Goal: Task Accomplishment & Management: Use online tool/utility

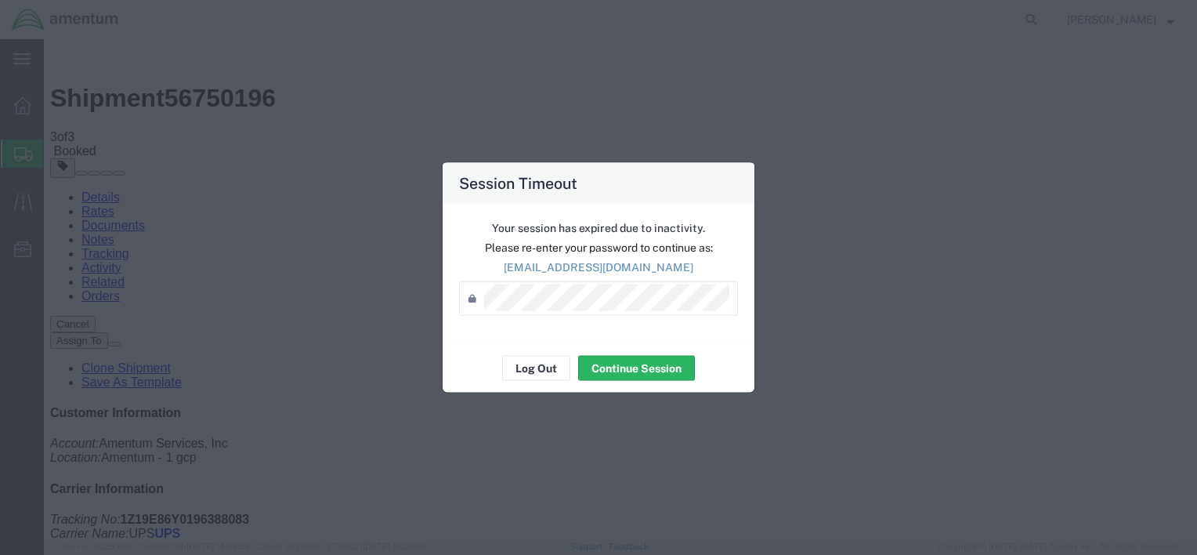
click at [612, 335] on div "Your session has expired due to inactivity. Please re-enter your password to co…" at bounding box center [599, 273] width 312 height 139
click at [625, 374] on button "Continue Session" at bounding box center [636, 368] width 117 height 25
click at [609, 372] on button "Continue Session" at bounding box center [636, 368] width 117 height 25
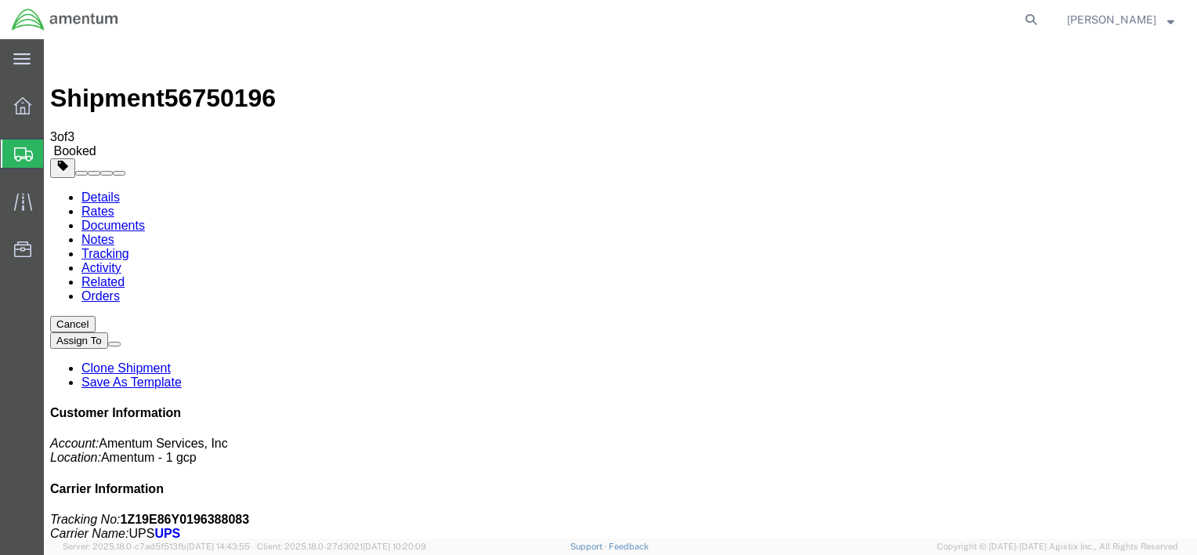
click at [0, 0] on span "Create from Template" at bounding box center [0, 0] width 0 height 0
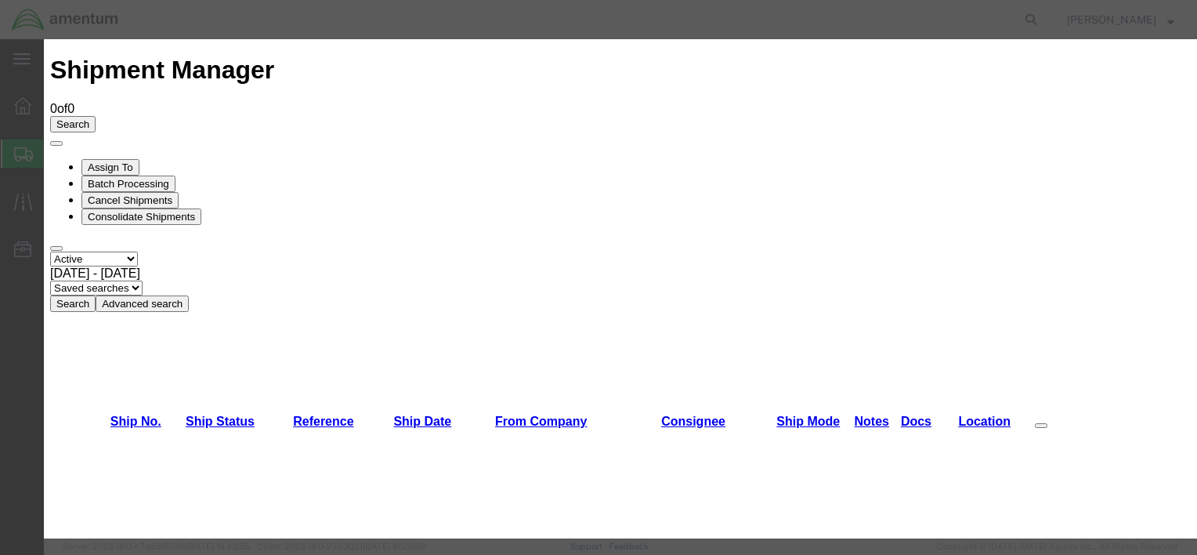
scroll to position [1022, 0]
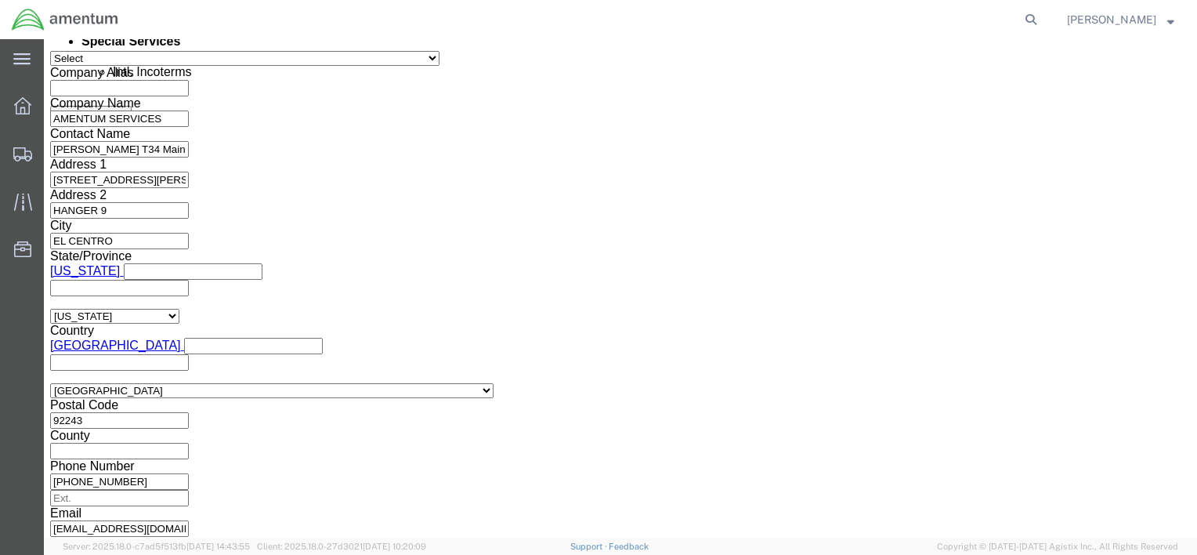
scroll to position [917, 0]
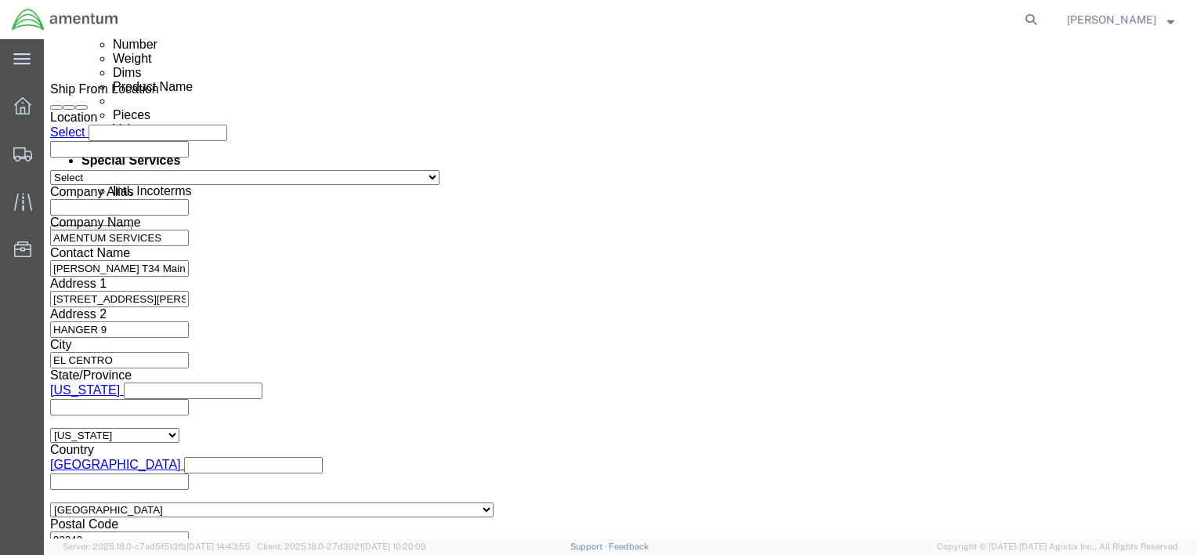
click icon
click div "[DATE] 12:00 PM"
click button "Apply"
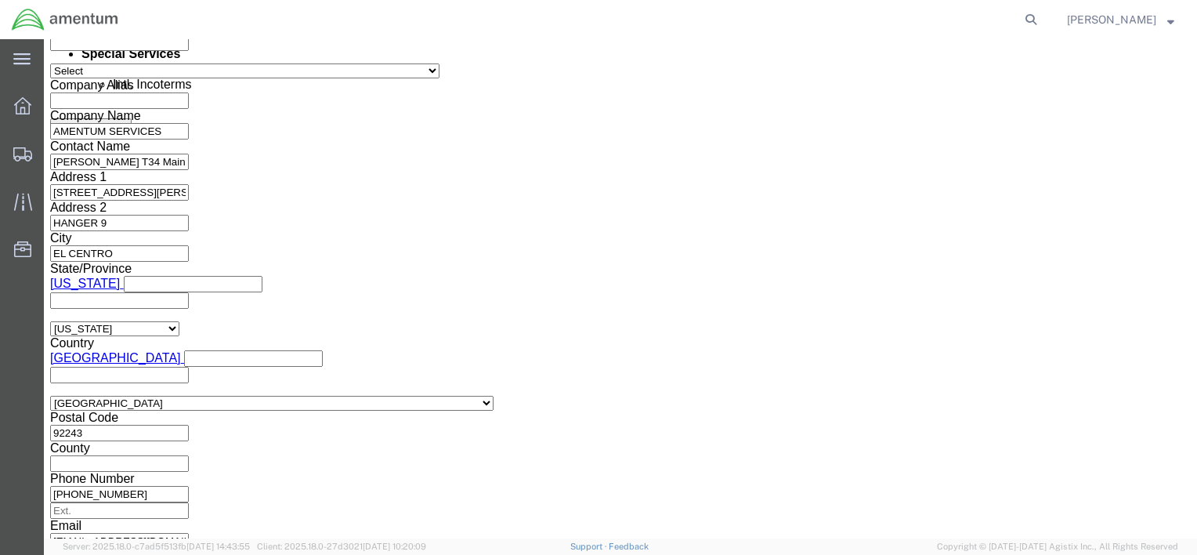
scroll to position [1152, 0]
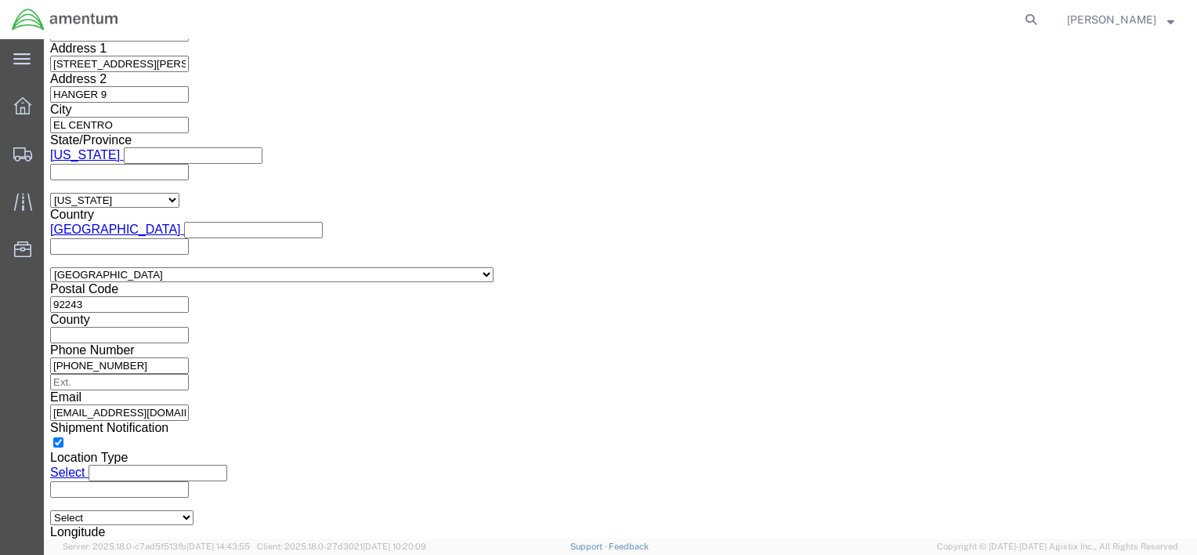
click button "Continue"
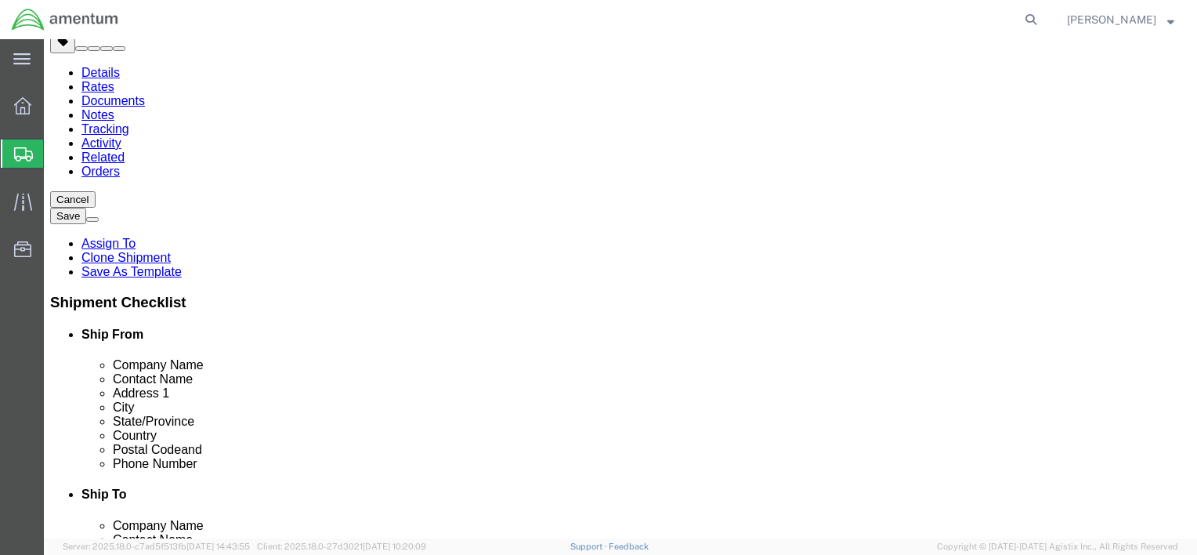
drag, startPoint x: 197, startPoint y: 253, endPoint x: 146, endPoint y: 236, distance: 54.5
click div "Dimensions Length 12.00 x Width 12.00 x Height 8.00 Select cm ft in"
type input "18"
drag, startPoint x: 254, startPoint y: 248, endPoint x: 219, endPoint y: 255, distance: 35.0
click input "12.00"
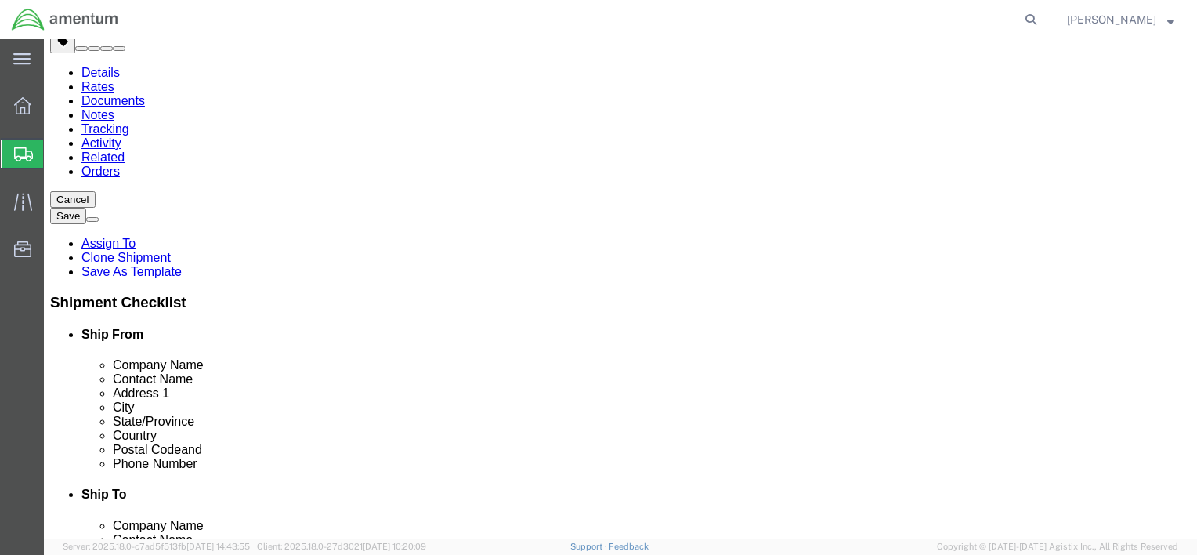
type input "11"
drag, startPoint x: 303, startPoint y: 244, endPoint x: 282, endPoint y: 252, distance: 22.8
click input "8.00"
type input "24"
drag, startPoint x: 197, startPoint y: 279, endPoint x: 115, endPoint y: 263, distance: 83.0
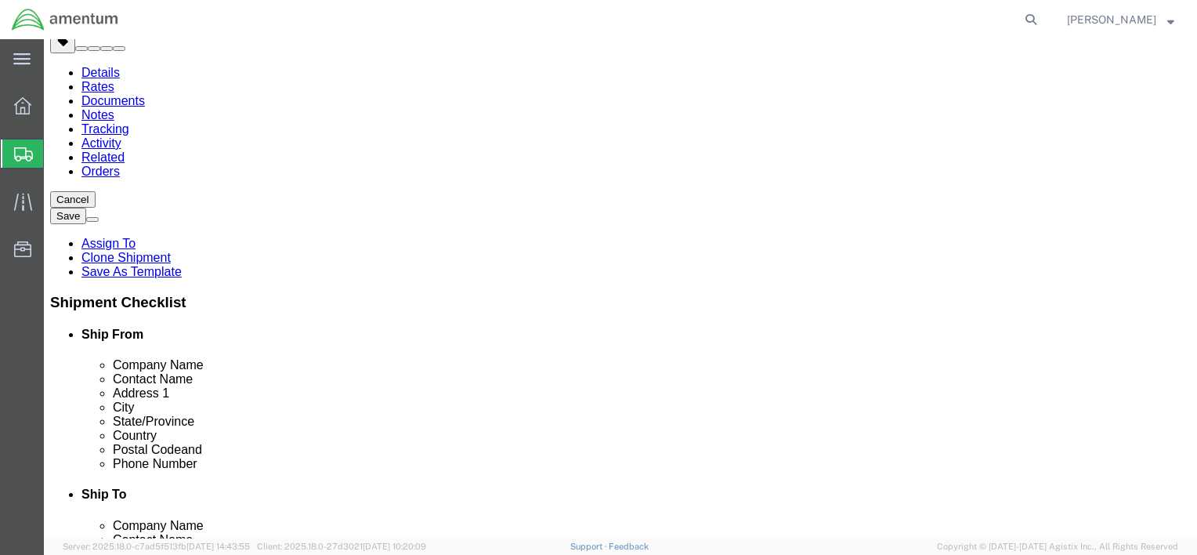
click div "Package Type Select Bale(s) Basket(s) Bolt(s) Bottle(s) Buckets Bulk Bundle(s) …"
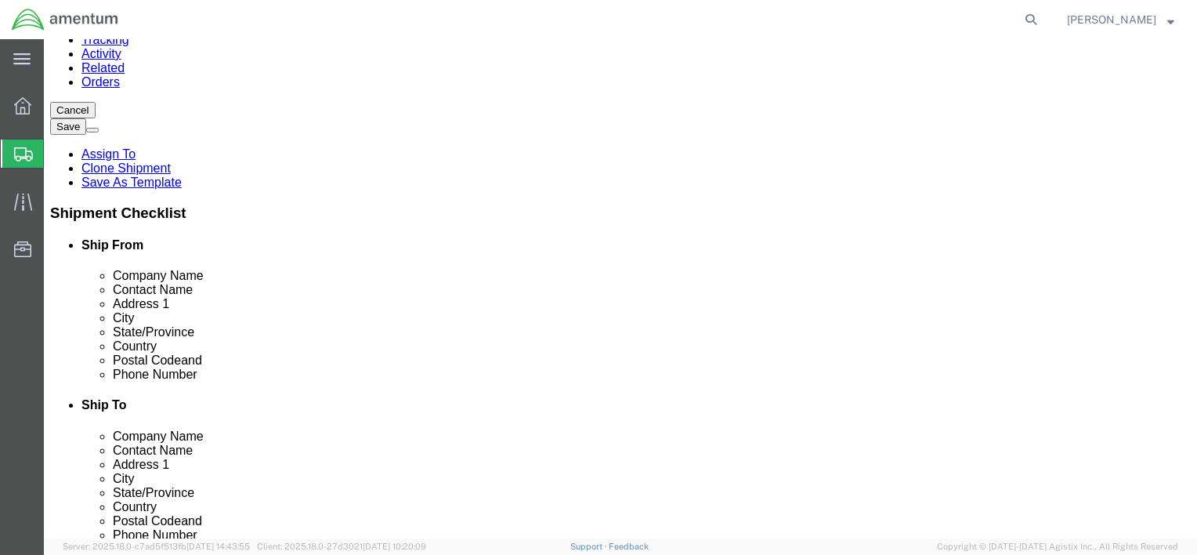
scroll to position [201, 0]
type input "63"
click div "Pieces: 2.00 Each Total value: 1000.00 USD"
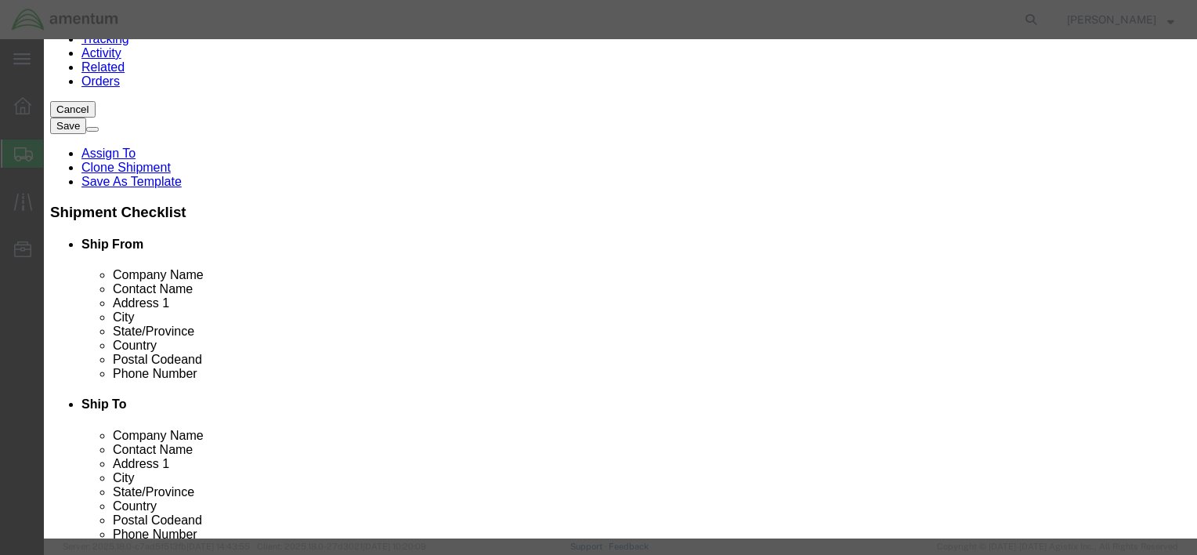
drag, startPoint x: 476, startPoint y: 121, endPoint x: 223, endPoint y: 111, distance: 254.1
click div "Product Name ACCELEROMETER INDICATORS"
type input "AIRCRAFT PARTS"
click div "Product Name AIRCRAFT PARTS AIRCRAFT PARTS Name: aircraft parts Sku: Model: Des…"
drag, startPoint x: 342, startPoint y: 154, endPoint x: 291, endPoint y: 150, distance: 51.1
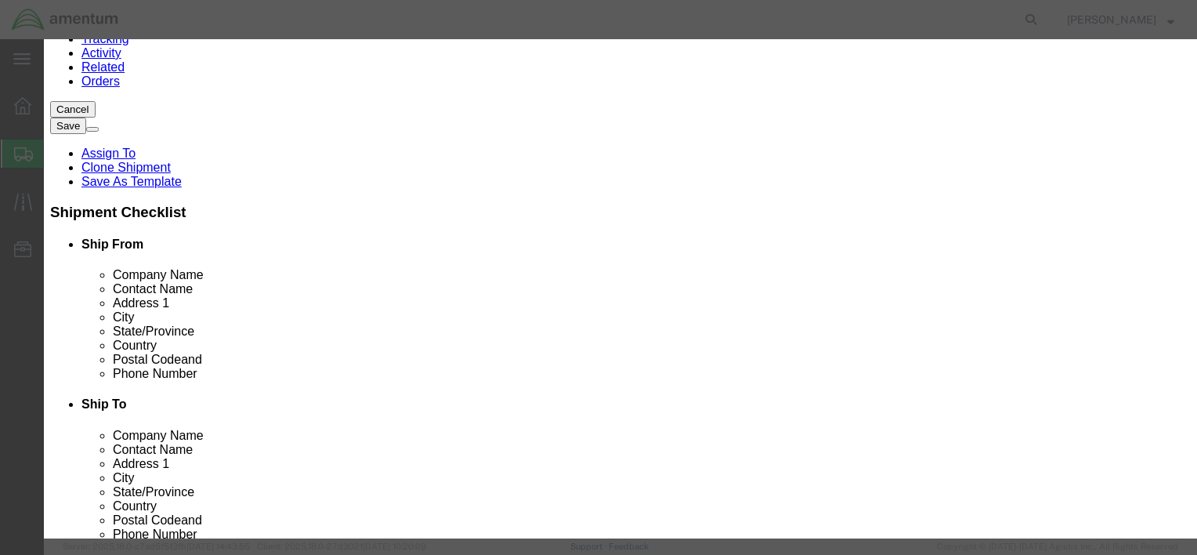
click div "2.00"
type input "4"
type input "2000"
click div "Product Name AIRCRAFT PARTS AIRCRAFT PARTS Pieces 4 Select Bag Barrels 100Board…"
click button "Save & Close"
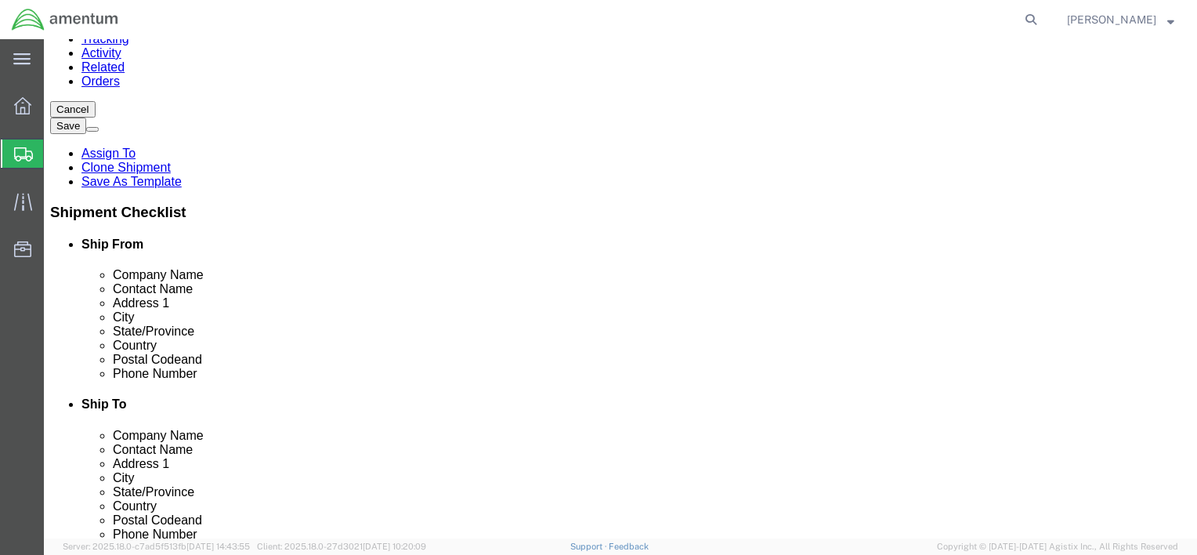
scroll to position [0, 0]
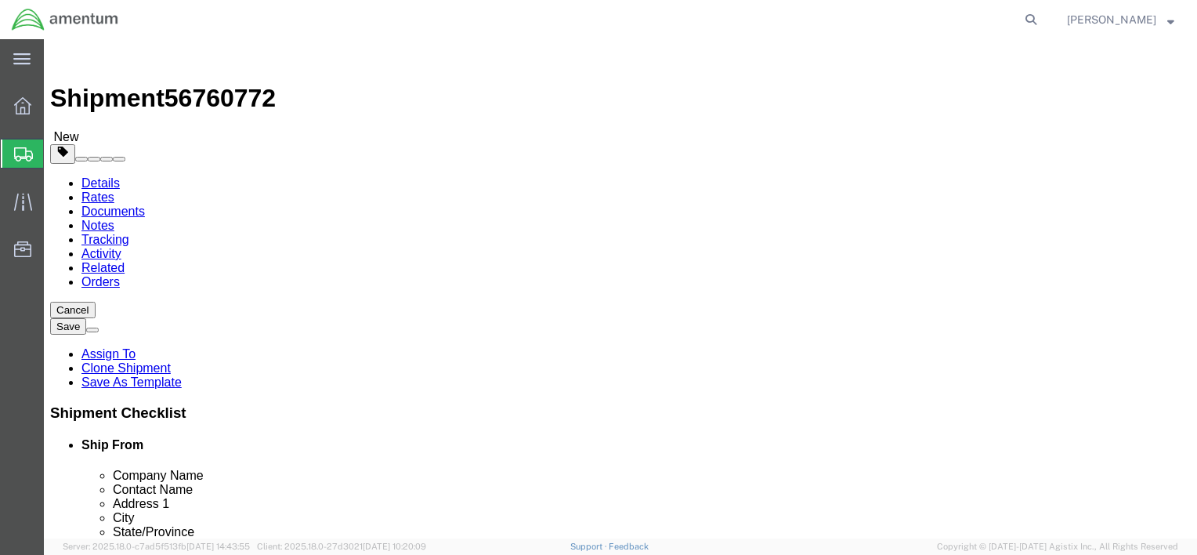
click button "Add package"
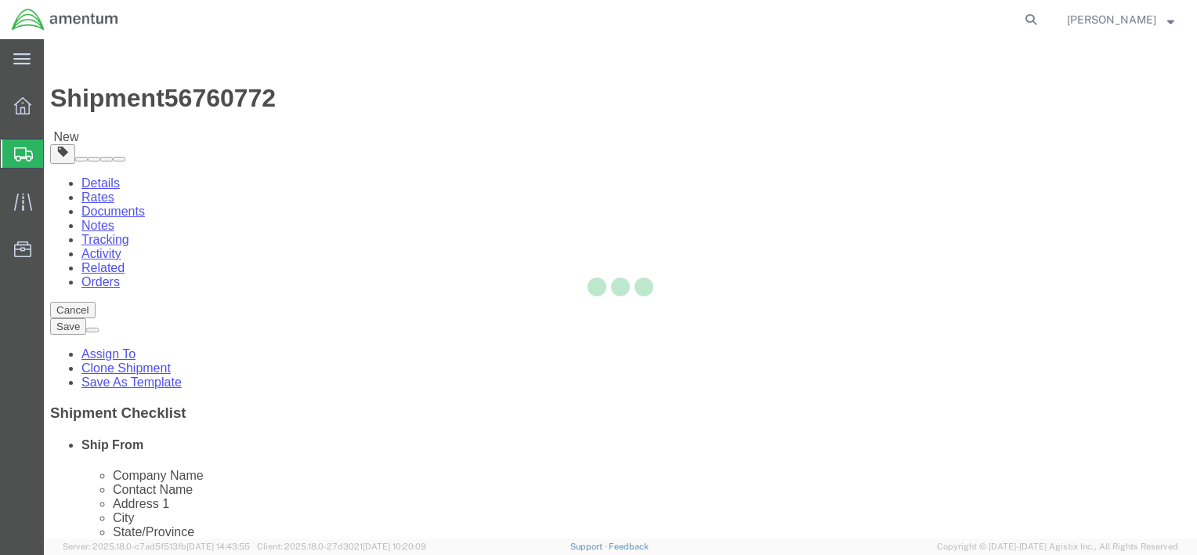
select select "CBOX"
select select "YRPK"
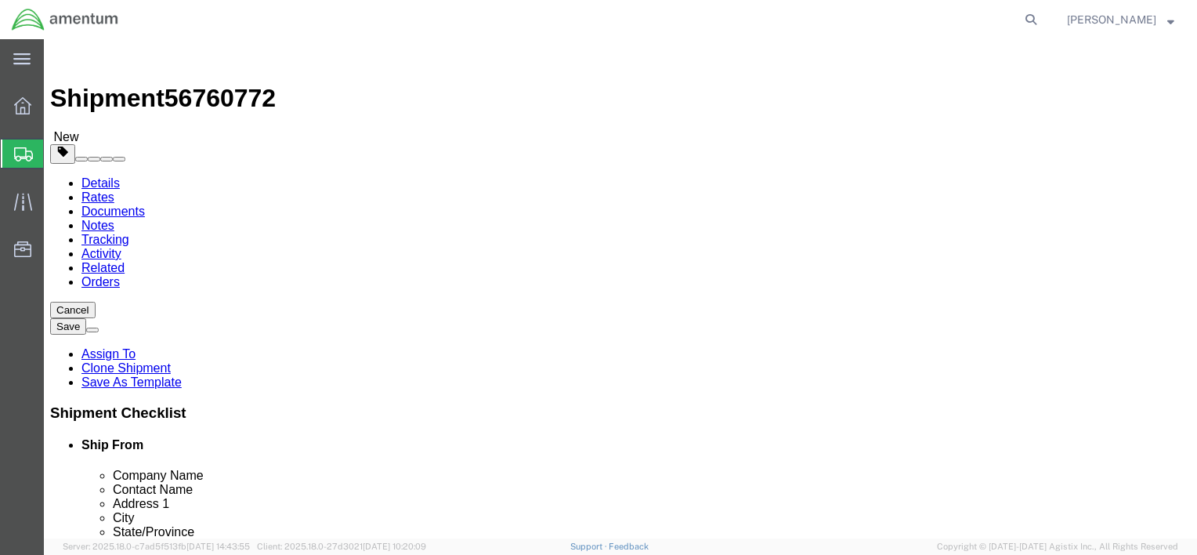
scroll to position [157, 0]
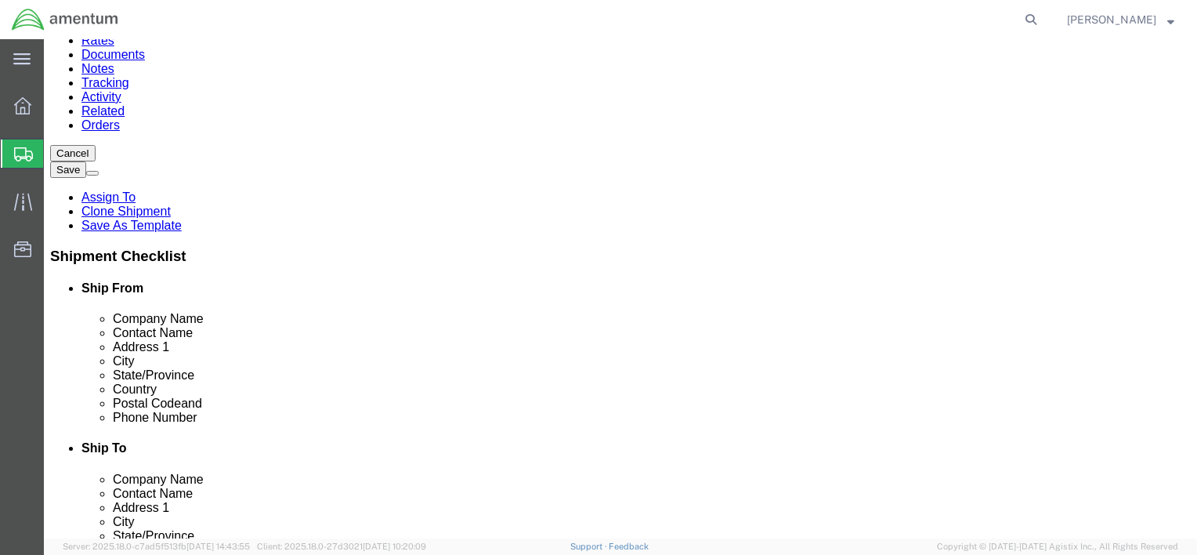
drag, startPoint x: 608, startPoint y: 233, endPoint x: 574, endPoint y: 237, distance: 33.8
click div "0.00 Select kgs lbs"
type input "4"
click input "text"
type input "15"
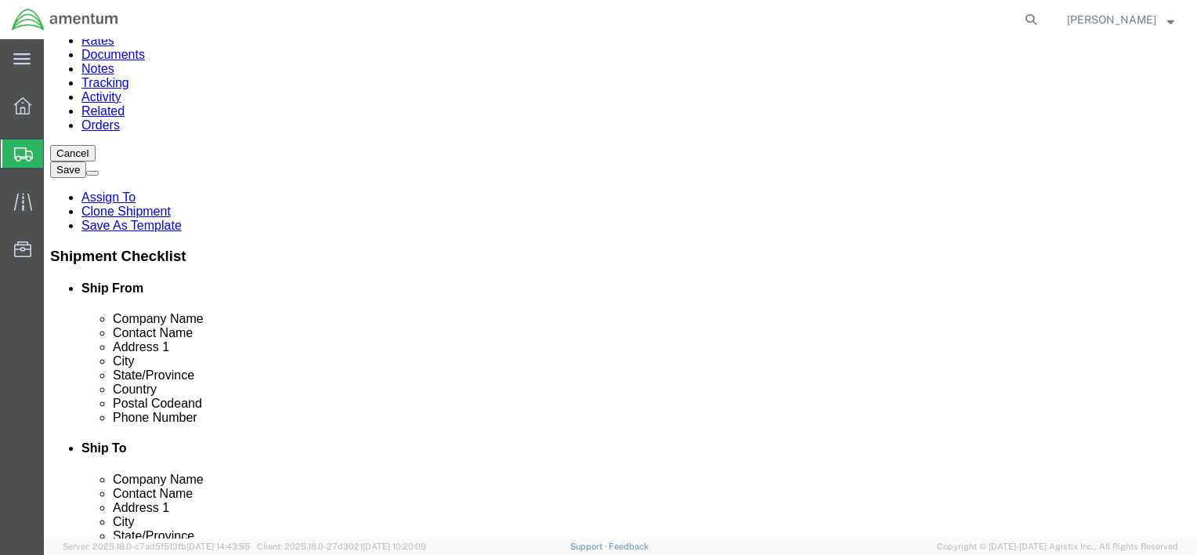
type input "8"
click link "Add Content"
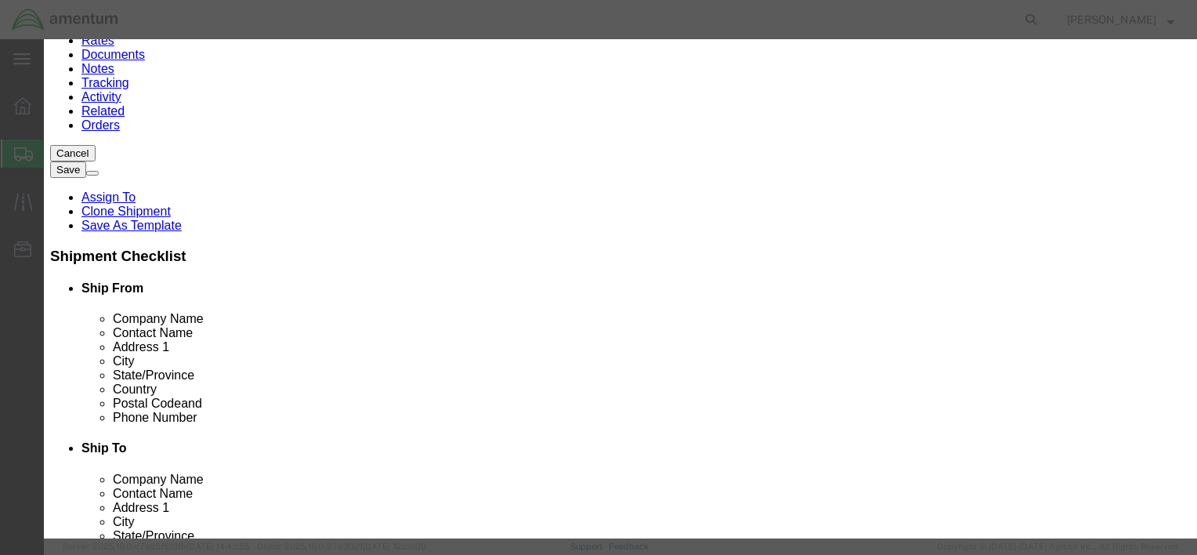
click input "text"
click td "Model:"
type input "ALTIMETER"
click input "0"
select select "USD"
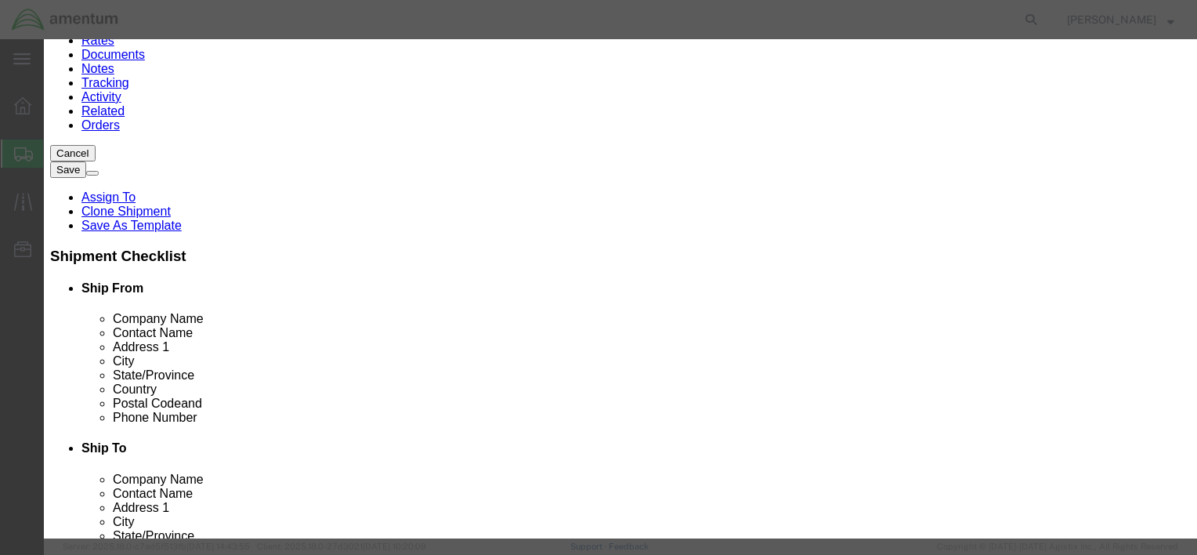
type input "10420-11968E"
click input "text"
click div "Commodity library"
click input "text"
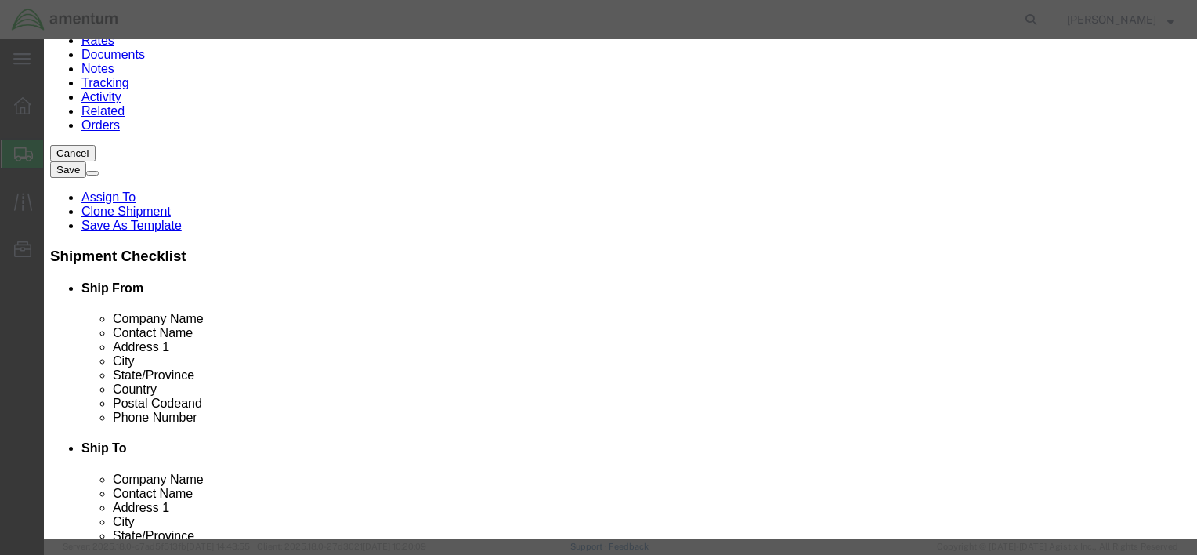
type input "1"
click input "text"
type input "15000"
click h3 "Add content"
click button "Save & Close"
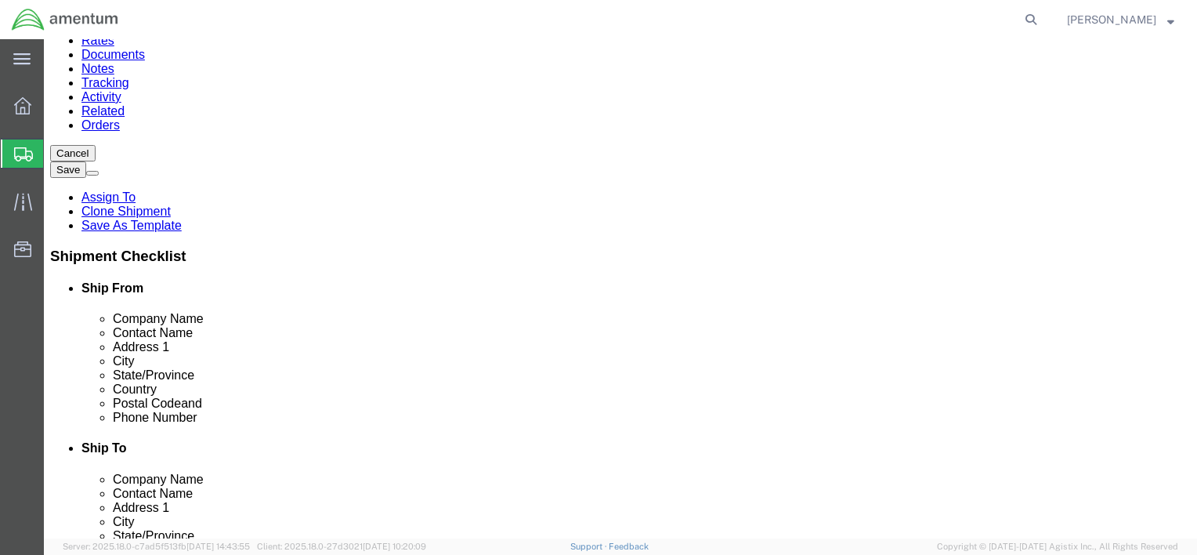
click button "Rate Shipment"
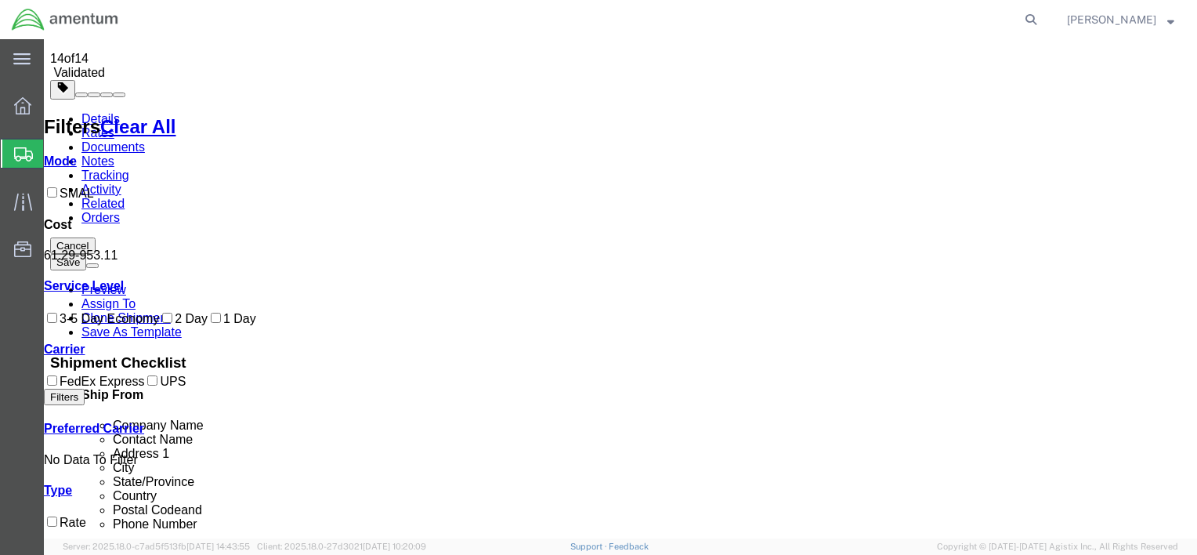
scroll to position [0, 0]
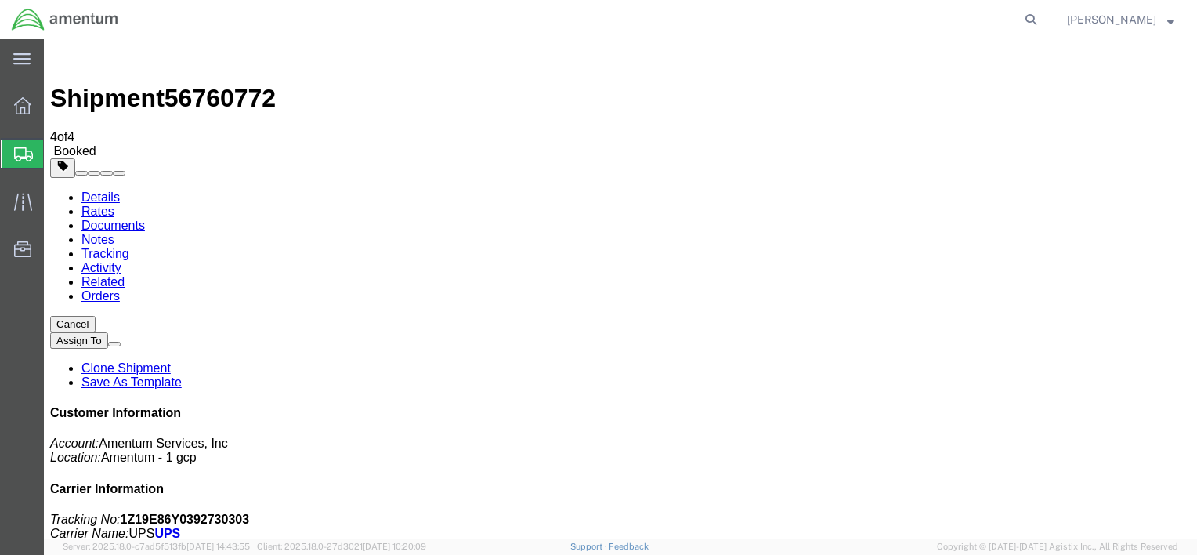
click at [31, 112] on icon at bounding box center [22, 105] width 17 height 17
